Goal: Complete application form

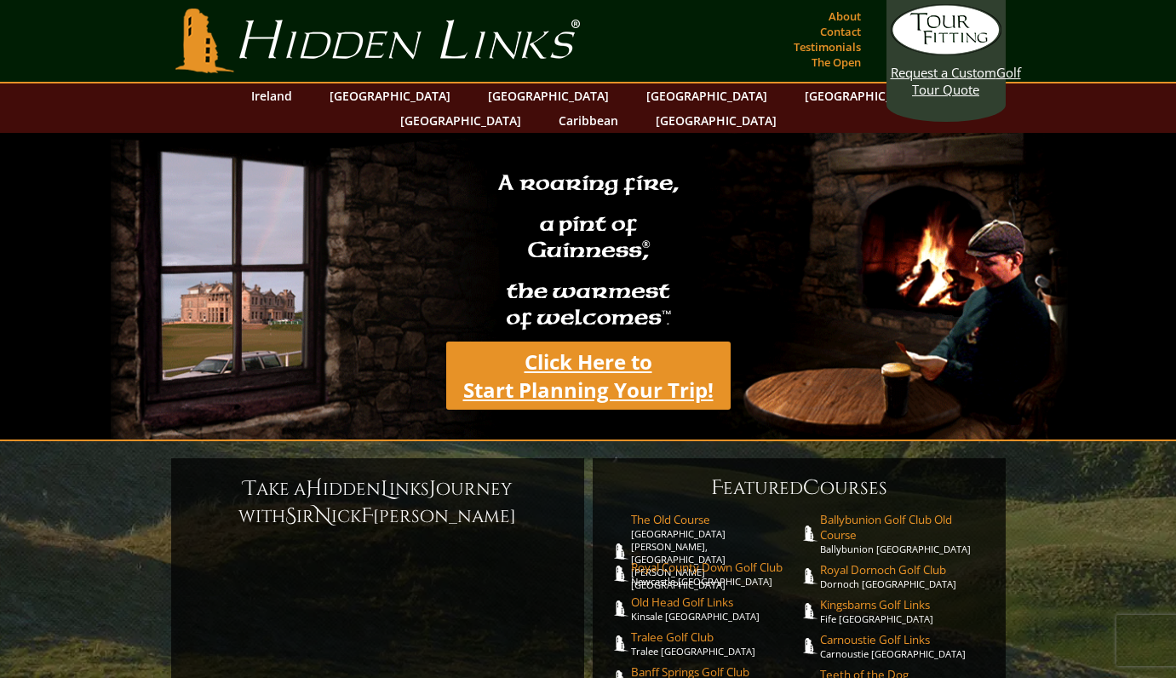
click at [591, 366] on link "Click Here to Start Planning Your Trip!" at bounding box center [588, 375] width 284 height 68
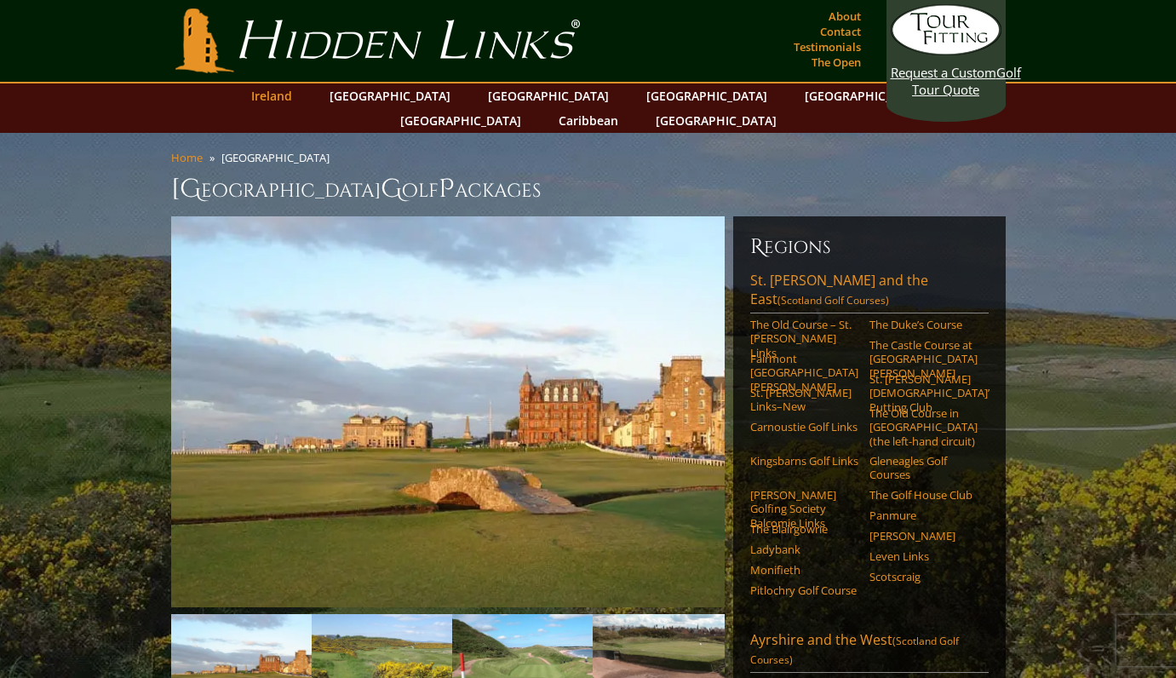
click at [300, 99] on link "Ireland" at bounding box center [272, 95] width 58 height 25
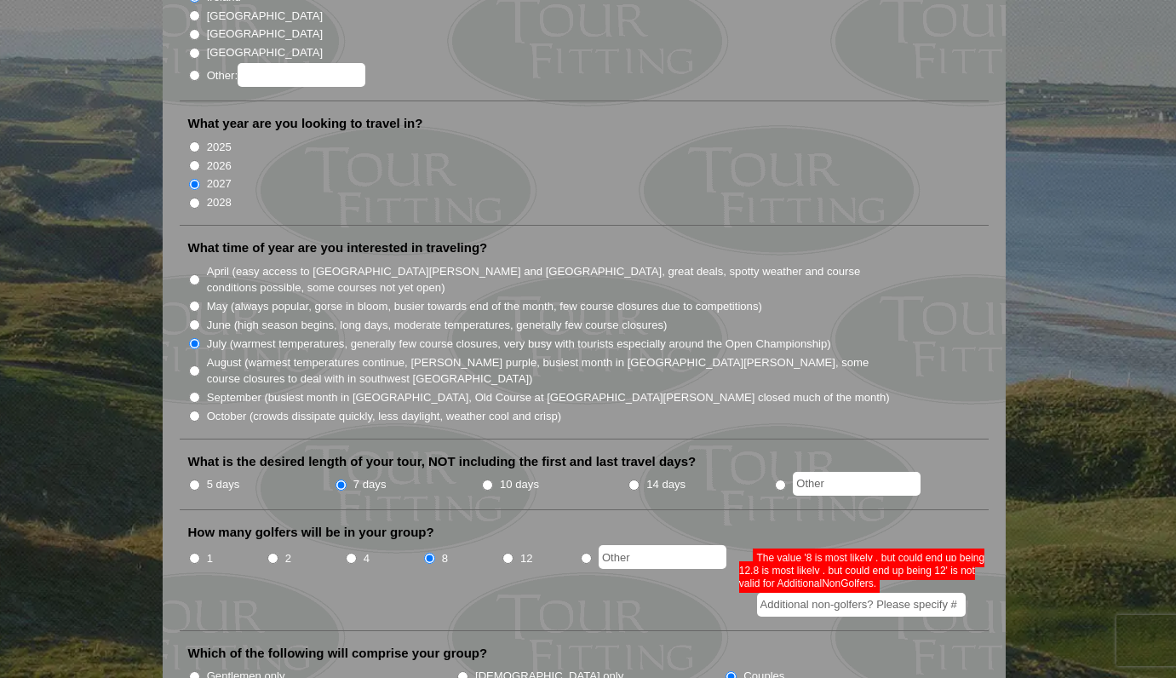
scroll to position [332, 0]
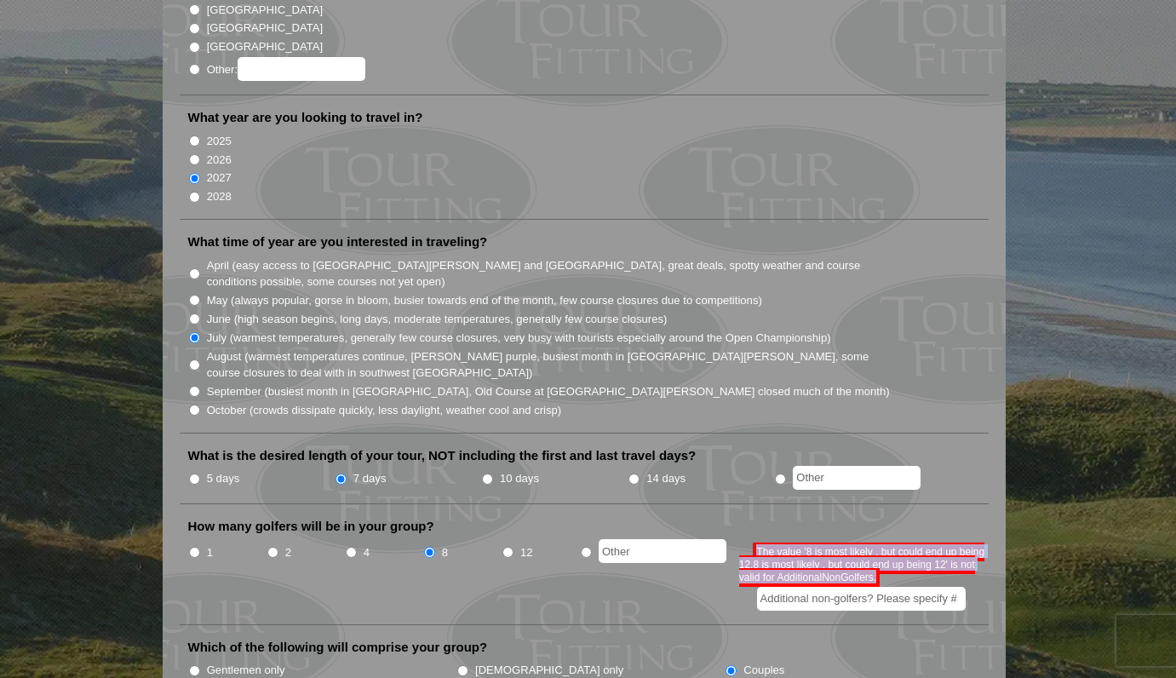
drag, startPoint x: 759, startPoint y: 519, endPoint x: 878, endPoint y: 546, distance: 121.4
click at [878, 546] on span "The value '8 is most likely , but could end up being 12,8 is most likely , but …" at bounding box center [861, 564] width 245 height 44
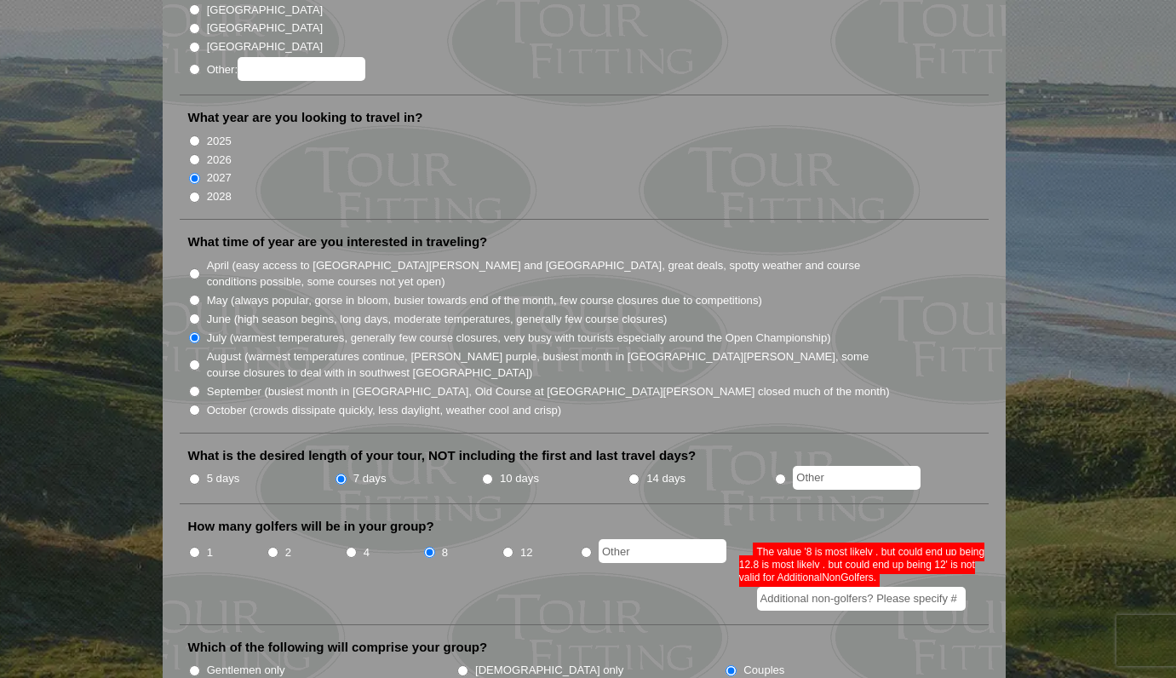
click at [776, 586] on input "Additional non-golfers? Please specify #" at bounding box center [861, 598] width 209 height 24
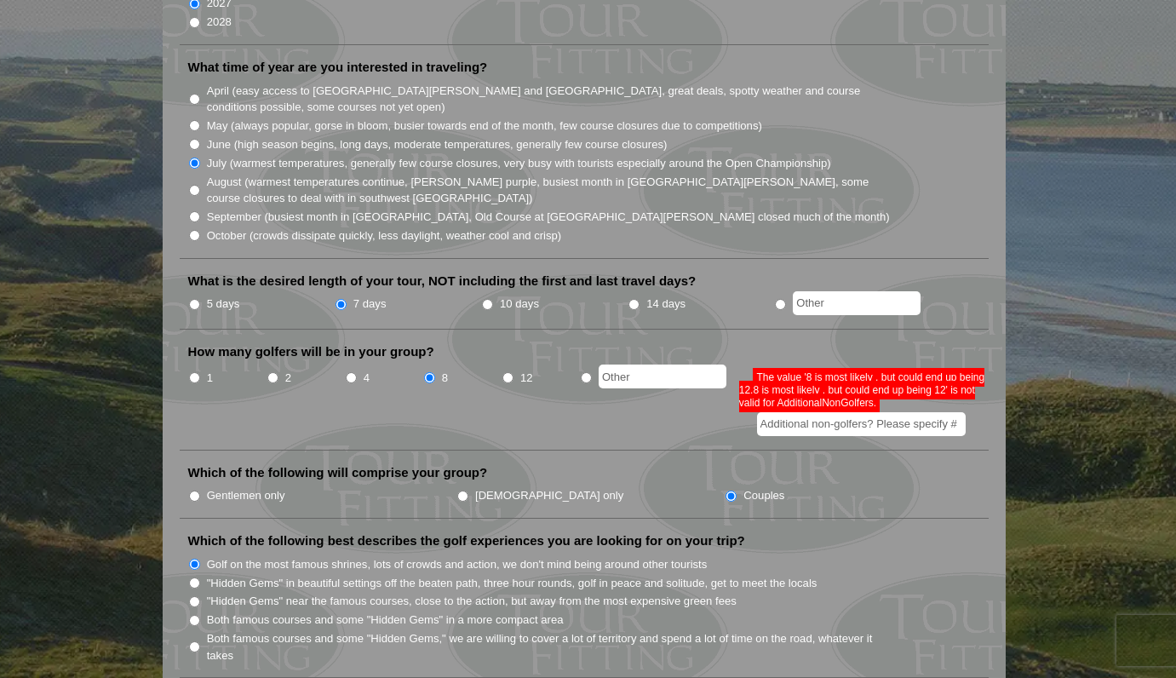
scroll to position [459, 0]
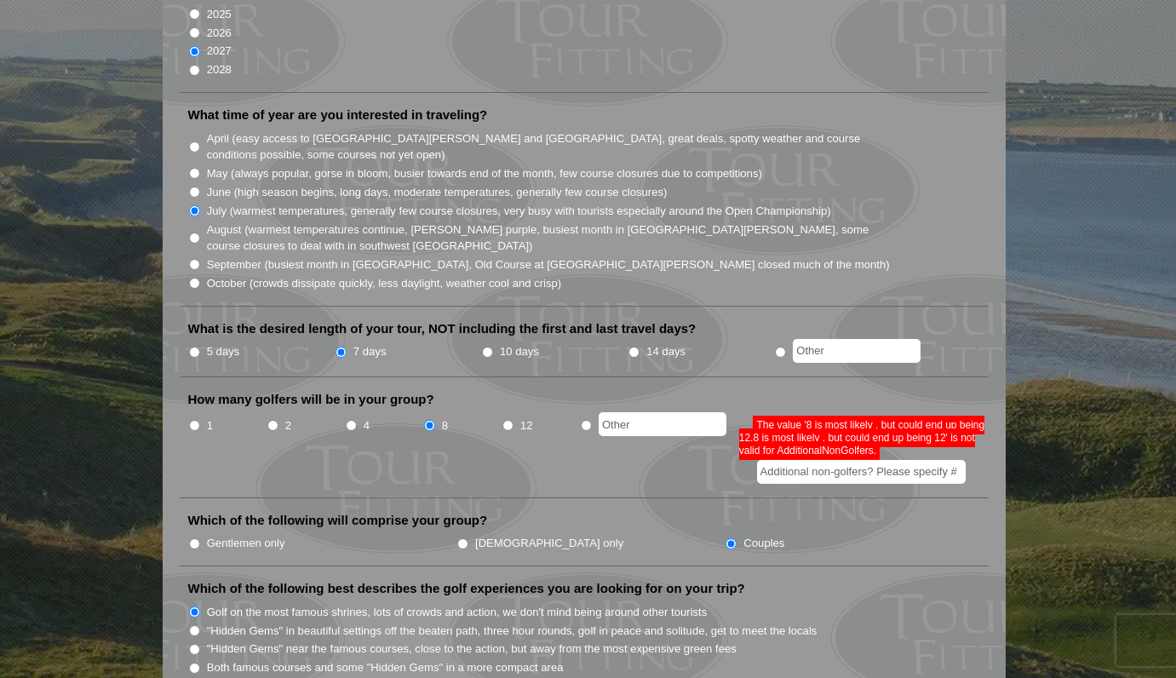
click at [586, 420] on input "radio" at bounding box center [586, 425] width 11 height 11
radio input "true"
click at [431, 420] on input "8" at bounding box center [429, 425] width 11 height 11
radio input "true"
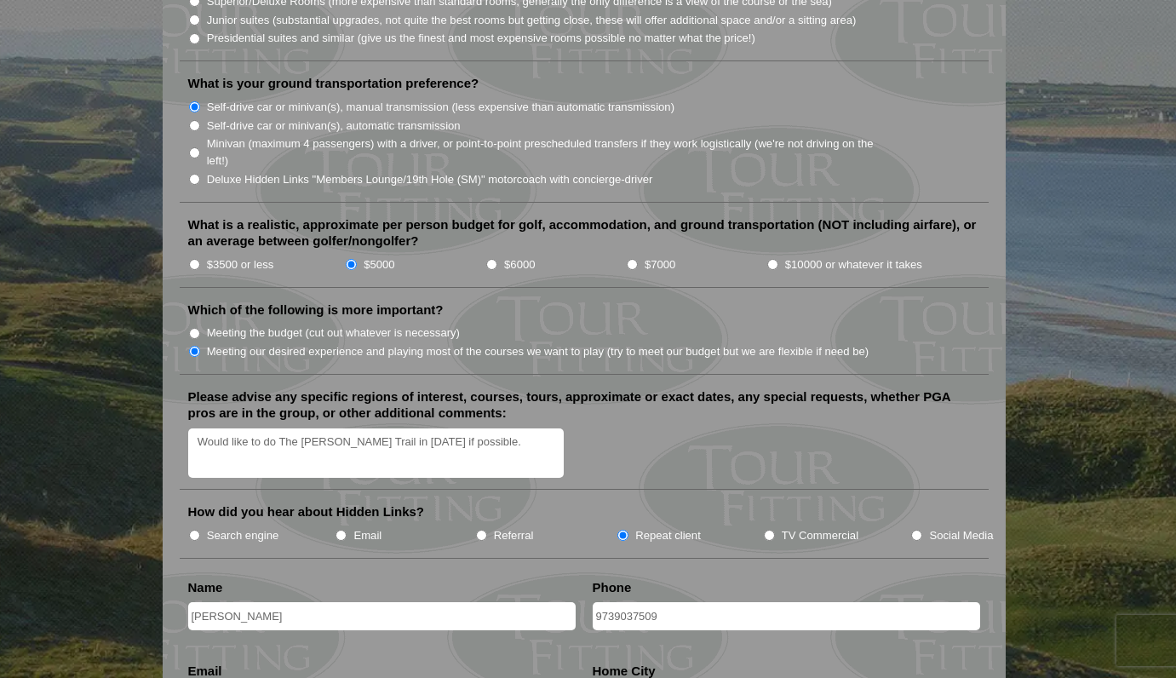
scroll to position [1888, 0]
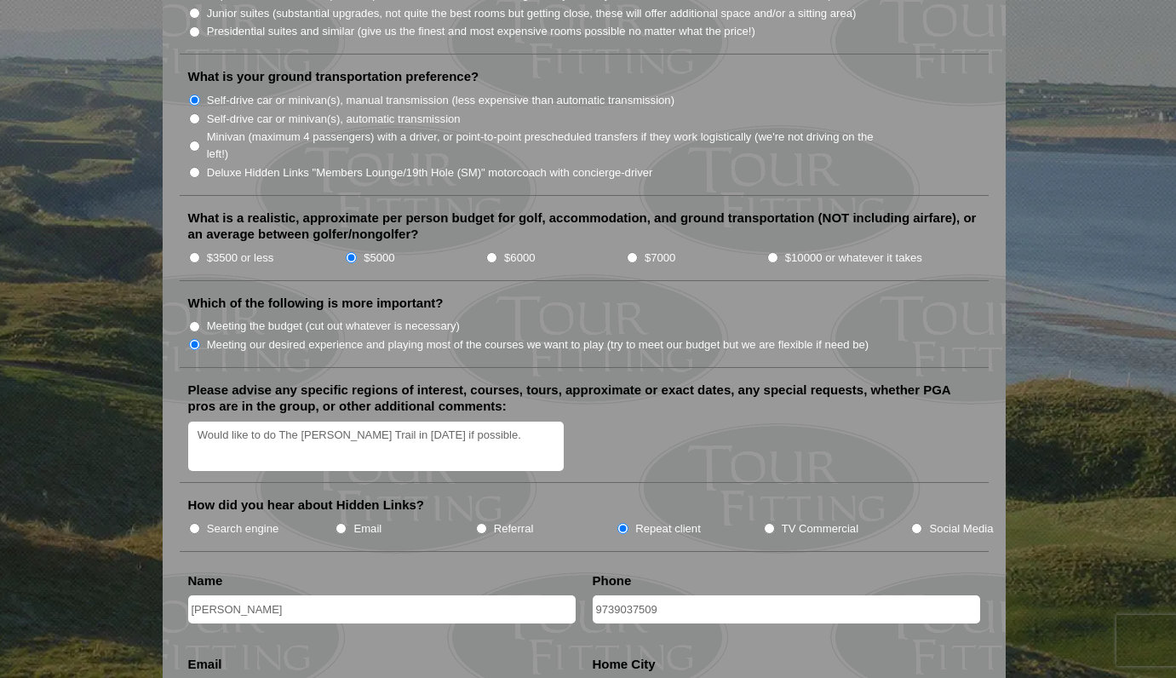
click at [503, 421] on textarea "Would like to do The Stout Trail in July 2027 if possible." at bounding box center [376, 446] width 376 height 50
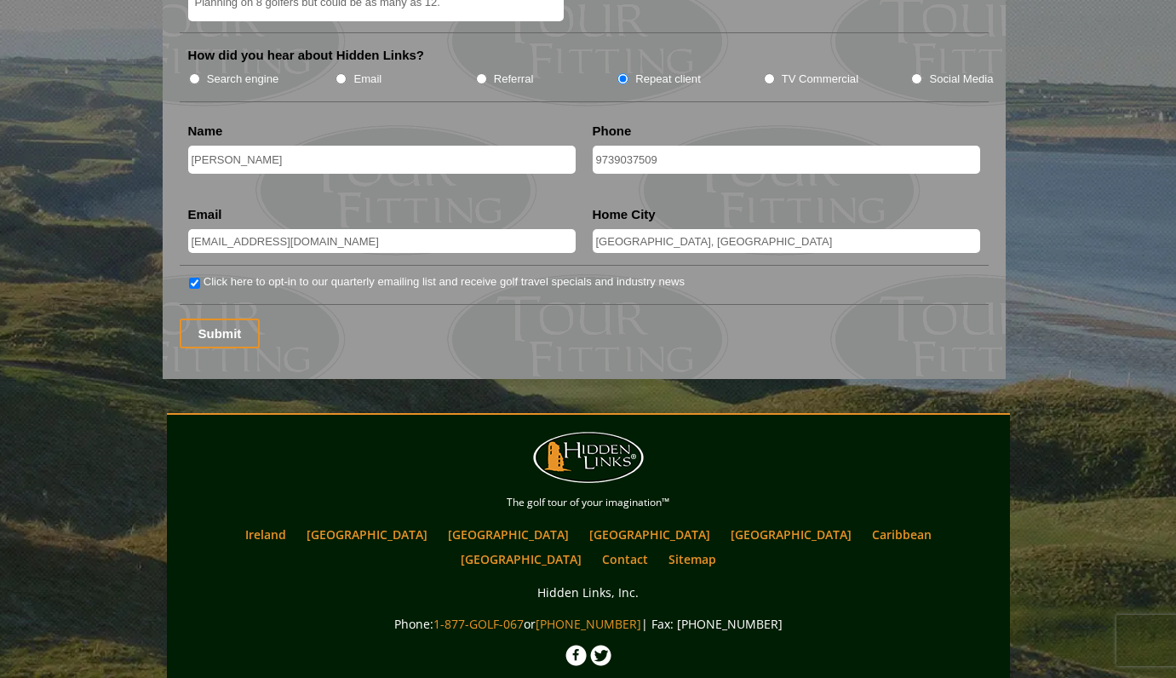
scroll to position [2350, 0]
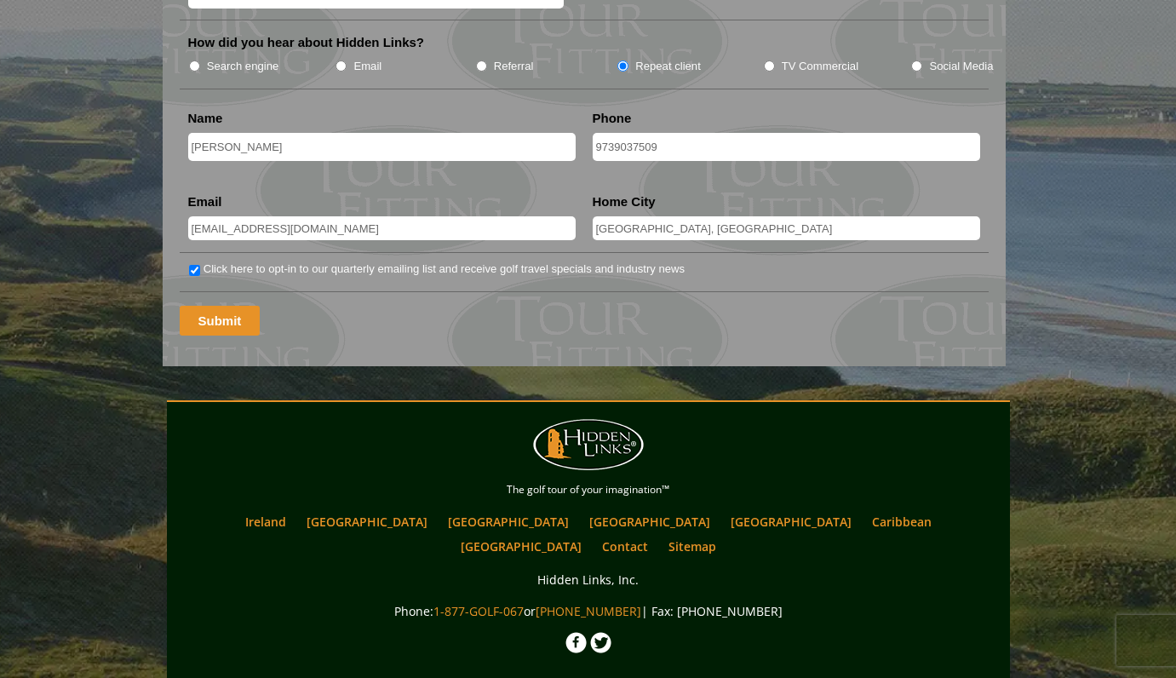
type textarea "Would like to do The Stout Trail in July 2027 if possible. Planning on 8 golfer…"
click at [225, 306] on input "Submit" at bounding box center [220, 321] width 81 height 30
